Goal: Task Accomplishment & Management: Complete application form

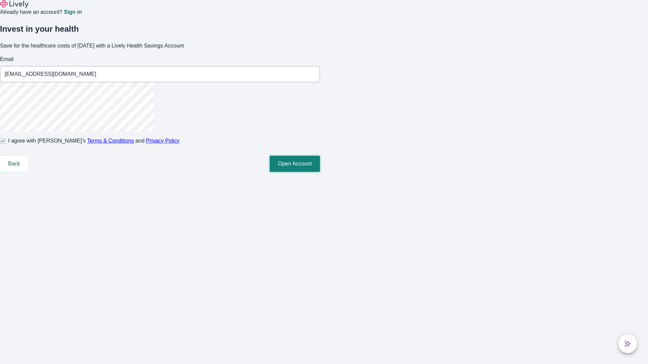
click at [320, 172] on button "Open Account" at bounding box center [294, 164] width 50 height 16
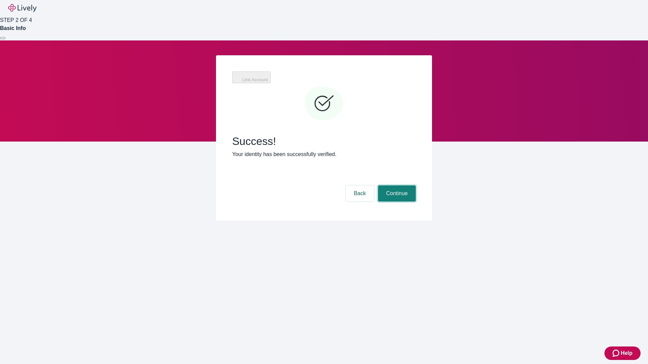
click at [396, 185] on button "Continue" at bounding box center [397, 193] width 38 height 16
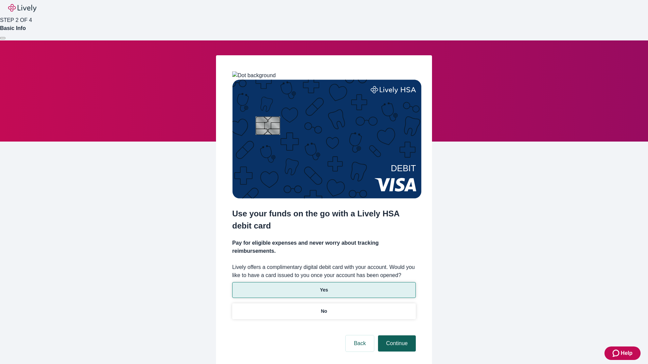
click at [323, 287] on p "Yes" at bounding box center [324, 290] width 8 height 7
click at [396, 336] on button "Continue" at bounding box center [397, 344] width 38 height 16
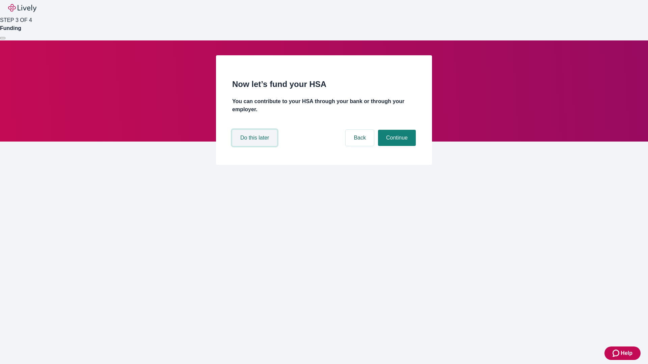
click at [255, 146] on button "Do this later" at bounding box center [254, 138] width 45 height 16
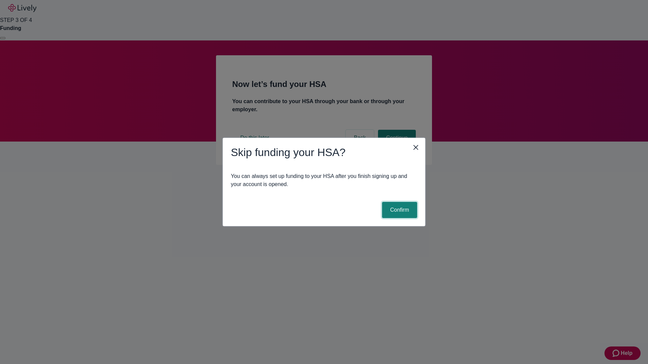
click at [398, 210] on button "Confirm" at bounding box center [399, 210] width 35 height 16
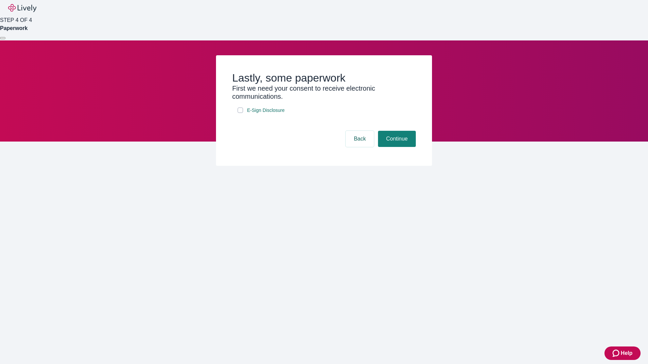
click at [240, 113] on input "E-Sign Disclosure" at bounding box center [239, 110] width 5 height 5
checkbox input "true"
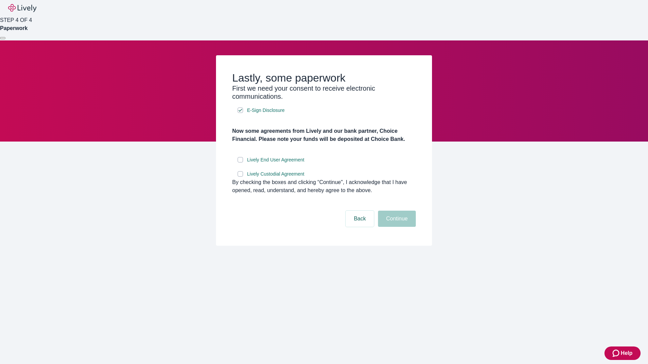
click at [240, 163] on input "Lively End User Agreement" at bounding box center [239, 159] width 5 height 5
checkbox input "true"
click at [240, 177] on input "Lively Custodial Agreement" at bounding box center [239, 173] width 5 height 5
checkbox input "true"
click at [396, 227] on button "Continue" at bounding box center [397, 219] width 38 height 16
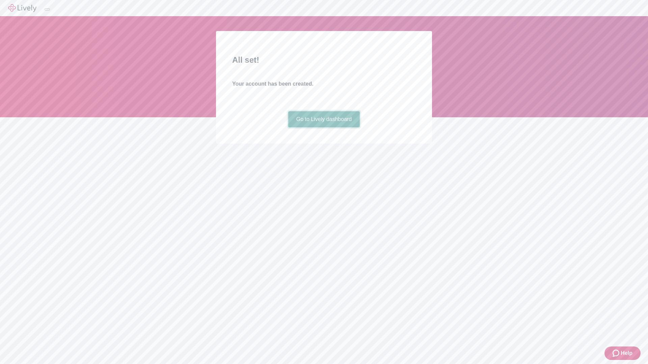
click at [323, 127] on link "Go to Lively dashboard" at bounding box center [324, 119] width 72 height 16
